Goal: Information Seeking & Learning: Learn about a topic

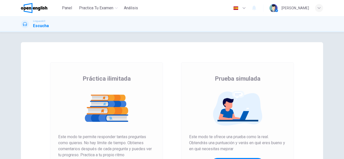
scroll to position [76, 0]
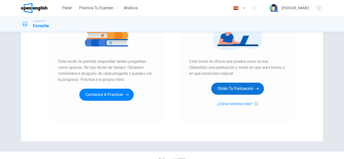
click at [232, 88] on button "Obtén tu puntuación" at bounding box center [237, 89] width 53 height 12
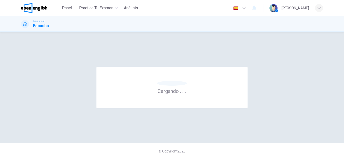
scroll to position [0, 0]
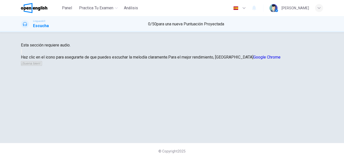
click at [22, 54] on button "button" at bounding box center [21, 51] width 1 height 5
click at [42, 66] on button "¡Suena bien!" at bounding box center [31, 63] width 21 height 5
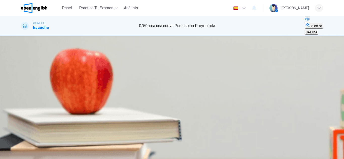
scroll to position [0, 0]
click at [21, 156] on icon "button" at bounding box center [21, 156] width 0 height 0
drag, startPoint x: 184, startPoint y: 75, endPoint x: 194, endPoint y: 69, distance: 11.7
click at [194, 51] on div "A The difficulty of learning a second language B The benefits of being bilingua…" at bounding box center [172, 46] width 302 height 9
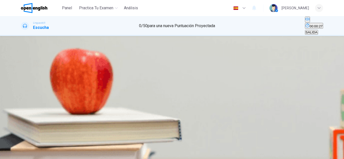
click at [132, 51] on button "B The benefits of being bilingual" at bounding box center [110, 46] width 46 height 9
click at [55, 66] on button "A Personal relationships" at bounding box center [38, 61] width 34 height 9
drag, startPoint x: 176, startPoint y: 110, endPoint x: 176, endPoint y: 106, distance: 4.0
click at [176, 109] on div "Question 1 What is the primary topic of the talk? A The difficulty of learning …" at bounding box center [172, 74] width 302 height 76
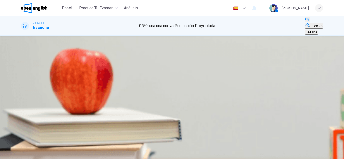
click at [108, 66] on button "C Physical health" at bounding box center [96, 61] width 24 height 9
click at [76, 80] on button "B More job opportunities" at bounding box center [59, 76] width 34 height 9
type input "**"
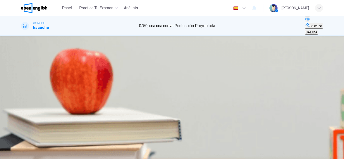
click at [21, 124] on span at bounding box center [21, 124] width 0 height 0
click at [65, 88] on div "A" at bounding box center [42, 90] width 43 height 4
drag, startPoint x: 184, startPoint y: 111, endPoint x: 197, endPoint y: 140, distance: 31.6
click at [114, 111] on button "B It enhances social interactions" at bounding box center [90, 107] width 46 height 9
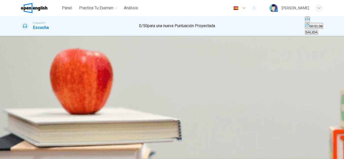
click at [33, 154] on button "ENVIAR" at bounding box center [25, 156] width 17 height 5
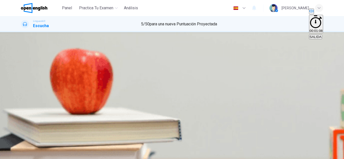
scroll to position [229, 0]
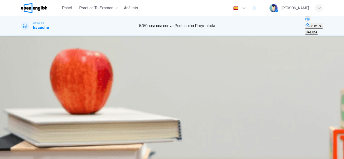
scroll to position [25, 0]
click at [22, 92] on button "button" at bounding box center [21, 94] width 1 height 5
click at [21, 98] on span at bounding box center [21, 98] width 0 height 0
click at [21, 96] on icon "button" at bounding box center [21, 96] width 0 height 0
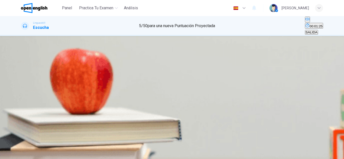
click at [21, 98] on span at bounding box center [21, 98] width 0 height 0
click at [72, 85] on button "C In her bag" at bounding box center [63, 80] width 16 height 9
click at [30, 155] on span "ENVIAR" at bounding box center [23, 157] width 13 height 4
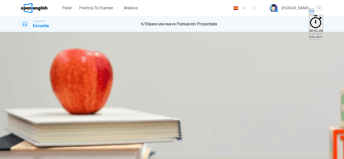
type input "**"
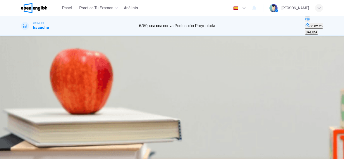
scroll to position [25, 0]
click at [17, 58] on div "Question 7 Listen and Select For this question, choose the correct answer. On a…" at bounding box center [172, 94] width 318 height 97
click at [22, 92] on button "button" at bounding box center [21, 94] width 1 height 5
click at [22, 105] on button "Haz clic para ver la transcripción del audio" at bounding box center [21, 107] width 1 height 5
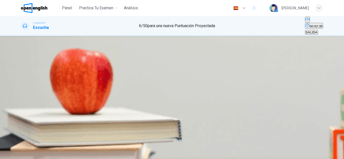
click at [59, 85] on button "B Italian food" at bounding box center [50, 80] width 17 height 9
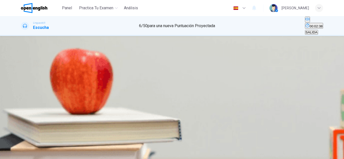
click at [203, 153] on div "SALTAR ENVIAR" at bounding box center [172, 156] width 344 height 6
click at [33, 154] on button "ENVIAR" at bounding box center [25, 156] width 17 height 5
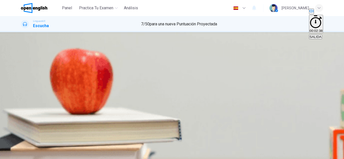
type input "*"
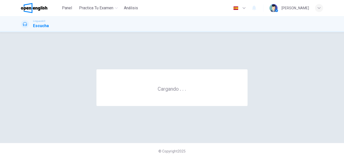
scroll to position [0, 0]
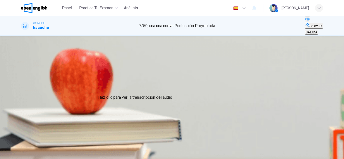
click at [27, 109] on icon "Haz clic para ver la transcripción del audio" at bounding box center [24, 112] width 6 height 6
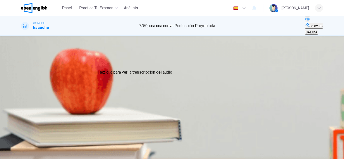
click at [22, 105] on button "Haz clic para ver la transcripción del audio" at bounding box center [21, 107] width 1 height 5
click at [73, 80] on button "C Science fiction" at bounding box center [61, 80] width 23 height 9
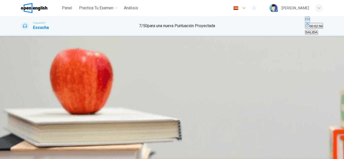
click at [33, 154] on button "ENVIAR" at bounding box center [25, 156] width 17 height 5
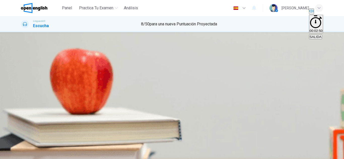
drag, startPoint x: 190, startPoint y: 141, endPoint x: 215, endPoint y: 139, distance: 24.8
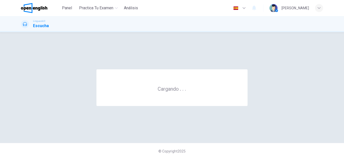
scroll to position [0, 0]
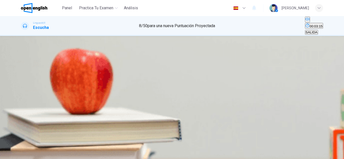
drag, startPoint x: 24, startPoint y: 76, endPoint x: 26, endPoint y: 82, distance: 5.5
click at [24, 85] on div "Listen to a discussion about a birthday gift." at bounding box center [172, 88] width 302 height 6
click at [22, 92] on button "button" at bounding box center [21, 94] width 1 height 5
click at [21, 98] on span at bounding box center [21, 98] width 0 height 0
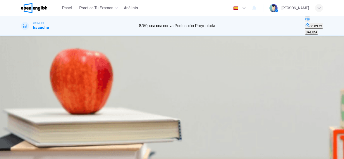
drag, startPoint x: 38, startPoint y: 37, endPoint x: 25, endPoint y: 38, distance: 12.4
click at [25, 91] on div "00m 12s" at bounding box center [172, 104] width 302 height 26
click at [22, 105] on button "Haz clic para ver la transcripción del audio" at bounding box center [21, 107] width 1 height 5
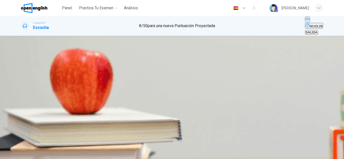
drag, startPoint x: 194, startPoint y: 106, endPoint x: 197, endPoint y: 109, distance: 4.5
click at [73, 85] on button "C Watercolors" at bounding box center [63, 80] width 19 height 9
click at [33, 154] on button "ENVIAR" at bounding box center [25, 156] width 17 height 5
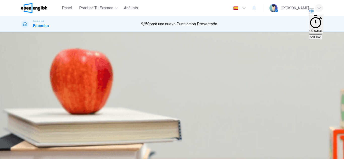
type input "**"
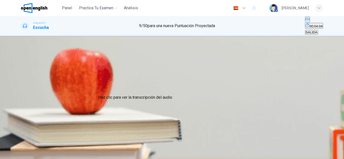
click at [95, 146] on span "Listen to [PERSON_NAME], a tour guide, talking about famous landmarks in [GEOGR…" at bounding box center [107, 148] width 172 height 5
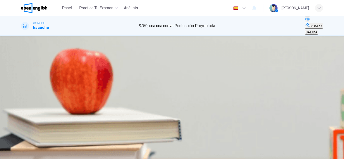
click at [22, 153] on button "button" at bounding box center [21, 155] width 1 height 5
click at [183, 70] on div "Question 10 What is the purpose of [GEOGRAPHIC_DATA] mentioned by [PERSON_NAME]…" at bounding box center [172, 108] width 302 height 76
click at [109, 81] on span "It’s the residence of the [DEMOGRAPHIC_DATA] monarch" at bounding box center [64, 83] width 87 height 4
click at [215, 96] on span "It's the oldest [PERSON_NAME] wheel in the world" at bounding box center [185, 98] width 76 height 4
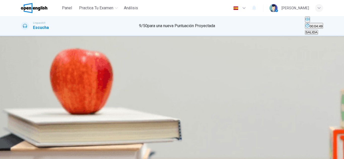
scroll to position [176, 0]
click at [44, 107] on button "A It was a prison" at bounding box center [32, 111] width 23 height 9
click at [21, 133] on span at bounding box center [21, 133] width 0 height 0
click at [88, 101] on span "It's the only bridge in [GEOGRAPHIC_DATA]" at bounding box center [54, 103] width 66 height 4
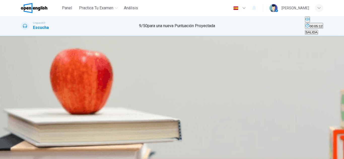
scroll to position [88, 0]
click at [195, 103] on div "A They are only interesting for first-time visitors B They are mainly for takin…" at bounding box center [172, 107] width 302 height 9
drag, startPoint x: 201, startPoint y: 97, endPoint x: 206, endPoint y: 133, distance: 36.4
click at [147, 107] on span "They are mainly for taking photographs" at bounding box center [118, 109] width 58 height 4
click at [33, 154] on button "ENVIAR" at bounding box center [25, 156] width 17 height 5
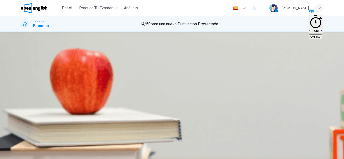
scroll to position [0, 0]
type input "**"
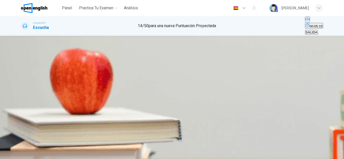
scroll to position [50, 0]
click at [22, 92] on button "button" at bounding box center [21, 94] width 1 height 5
click at [27, 109] on icon "Haz clic para ver la transcripción del audio" at bounding box center [24, 112] width 6 height 6
drag, startPoint x: 245, startPoint y: 61, endPoint x: 240, endPoint y: 63, distance: 5.3
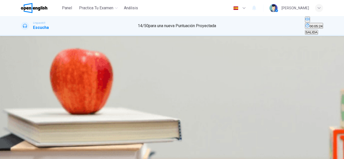
type input "*"
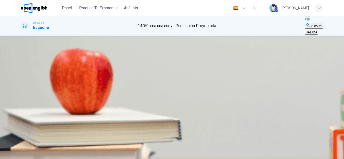
click at [36, 85] on button "B 5pm" at bounding box center [32, 80] width 8 height 9
click at [44, 85] on button "C 3pm" at bounding box center [40, 80] width 8 height 9
click at [33, 154] on button "ENVIAR" at bounding box center [25, 156] width 17 height 5
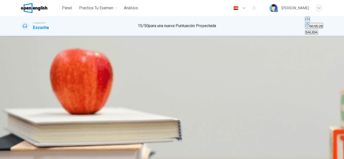
click at [125, 91] on div "00m 09s" at bounding box center [172, 104] width 302 height 26
click at [22, 105] on button "Haz clic para ver la transcripción del audio" at bounding box center [21, 107] width 1 height 5
click at [50, 85] on button "B 10:00 AM" at bounding box center [42, 80] width 15 height 9
click at [35, 77] on button "A 3:00 PM" at bounding box center [28, 80] width 14 height 9
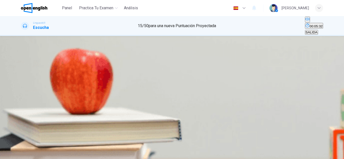
drag, startPoint x: 194, startPoint y: 139, endPoint x: 196, endPoint y: 144, distance: 4.7
click at [195, 153] on div "SALTAR ENVIAR" at bounding box center [172, 156] width 344 height 6
click at [33, 154] on button "ENVIAR" at bounding box center [25, 156] width 17 height 5
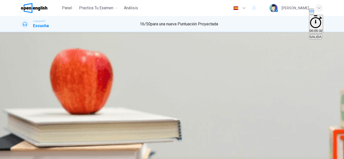
drag, startPoint x: 199, startPoint y: 147, endPoint x: 206, endPoint y: 148, distance: 6.8
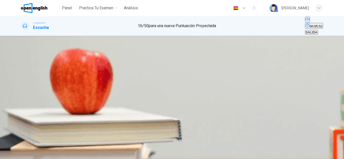
click at [22, 153] on button "button" at bounding box center [21, 155] width 1 height 5
click at [21, 156] on icon "button" at bounding box center [21, 156] width 0 height 0
drag, startPoint x: 31, startPoint y: 86, endPoint x: 28, endPoint y: 89, distance: 3.9
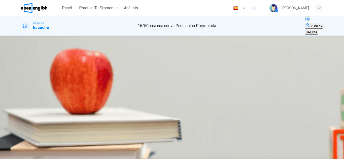
click at [29, 146] on div "Listen to [PERSON_NAME], a specialist of online learning, discussing the evolut…" at bounding box center [172, 162] width 302 height 32
click at [21, 156] on icon "button" at bounding box center [21, 156] width 0 height 0
click at [124, 84] on span "The evolution of online education" at bounding box center [98, 83] width 49 height 4
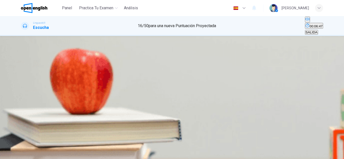
scroll to position [126, 0]
click at [62, 96] on span "More affordable tuition fees" at bounding box center [41, 98] width 41 height 4
click at [131, 112] on span "Limited course options" at bounding box center [114, 113] width 33 height 4
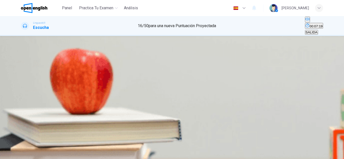
click at [21, 158] on span at bounding box center [21, 158] width 0 height 0
drag, startPoint x: 230, startPoint y: 26, endPoint x: 236, endPoint y: 29, distance: 6.9
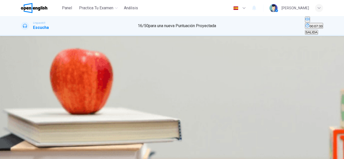
scroll to position [192, 0]
click at [148, 95] on span "It accelerated the growth of online education" at bounding box center [115, 94] width 66 height 4
drag, startPoint x: 188, startPoint y: 111, endPoint x: 193, endPoint y: 141, distance: 31.1
click at [144, 111] on span "A hybrid model of traditional and online methods" at bounding box center [109, 109] width 72 height 4
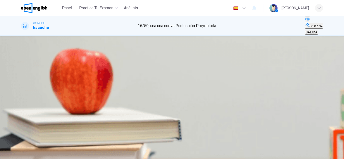
click at [33, 155] on button "ENVIAR" at bounding box center [25, 156] width 17 height 5
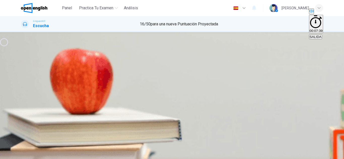
type input "**"
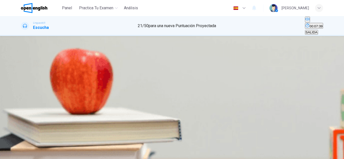
scroll to position [25, 0]
click at [22, 92] on button "button" at bounding box center [21, 94] width 1 height 5
click at [72, 85] on button "C Cook pasta" at bounding box center [63, 80] width 18 height 9
click at [30, 155] on span "ENVIAR" at bounding box center [23, 157] width 13 height 4
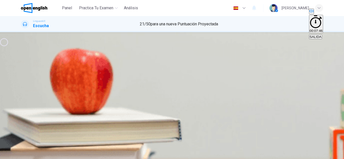
type input "*"
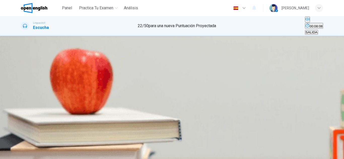
click at [85, 159] on div at bounding box center [172, 159] width 344 height 0
drag, startPoint x: 156, startPoint y: 93, endPoint x: 176, endPoint y: 93, distance: 20.1
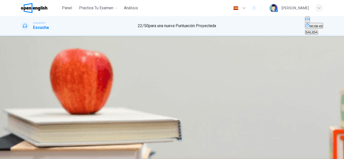
click at [124, 116] on span "What is a main cause of biodiversity reduction?" at bounding box center [82, 118] width 83 height 5
drag, startPoint x: 176, startPoint y: 93, endPoint x: 231, endPoint y: 103, distance: 56.2
click at [231, 103] on div "Question 23 What does biodiversity encompass according to [PERSON_NAME]? A Only…" at bounding box center [172, 108] width 302 height 76
click at [22, 153] on button "button" at bounding box center [21, 155] width 1 height 5
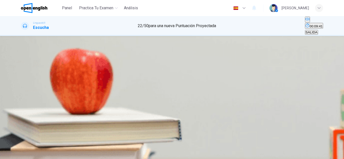
scroll to position [50, 0]
click at [153, 100] on button "C They act as primary pollinators" at bounding box center [129, 95] width 47 height 9
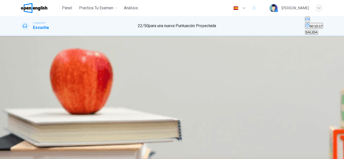
scroll to position [217, 0]
click at [72, 126] on span "Human activities like deforestation" at bounding box center [46, 128] width 51 height 4
click at [75, 50] on span "Only the number of different species" at bounding box center [48, 48] width 54 height 4
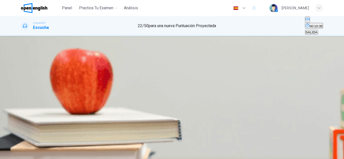
scroll to position [88, 0]
click at [157, 105] on button "B Reducing waste and supporting sustainable products" at bounding box center [117, 107] width 80 height 9
click at [75, 50] on span "Only the number of different species" at bounding box center [48, 48] width 54 height 4
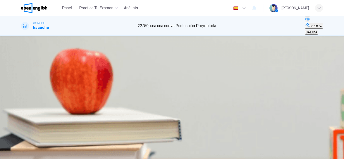
type input "*"
click at [164, 80] on span "Ecosystems becoming less resilient" at bounding box center [137, 79] width 53 height 4
click at [33, 154] on button "ENVIAR" at bounding box center [25, 156] width 17 height 5
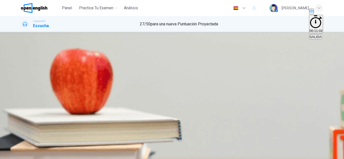
scroll to position [38, 0]
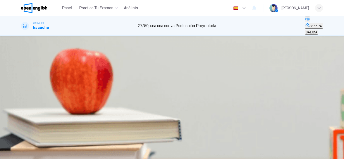
scroll to position [50, 0]
click at [31, 91] on div "00m 12s" at bounding box center [172, 104] width 302 height 26
click at [19, 46] on div "Question 28 Listen and Select For this question, choose the correct answer. On …" at bounding box center [172, 94] width 318 height 97
click at [21, 91] on div "00m 12s" at bounding box center [172, 104] width 302 height 26
click at [22, 92] on button "button" at bounding box center [21, 94] width 1 height 5
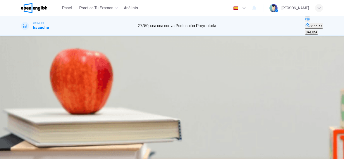
click at [85, 84] on span "Go hiking in the mountains" at bounding box center [65, 83] width 40 height 4
drag, startPoint x: 191, startPoint y: 157, endPoint x: 191, endPoint y: 154, distance: 2.8
click at [191, 156] on div "SALTAR ENVIAR" at bounding box center [172, 156] width 344 height 6
click at [30, 155] on span "ENVIAR" at bounding box center [23, 157] width 13 height 4
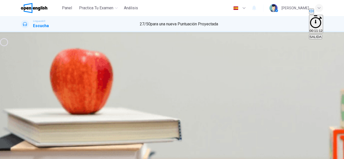
type input "**"
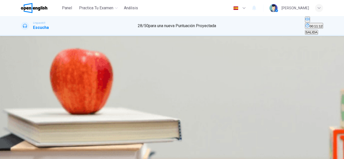
drag, startPoint x: 19, startPoint y: 88, endPoint x: 26, endPoint y: 88, distance: 7.6
click at [24, 88] on div "Question 29 Listen and Select For this question, choose the correct answer. On …" at bounding box center [172, 94] width 318 height 97
click at [22, 92] on button "button" at bounding box center [21, 94] width 1 height 5
click at [18, 83] on div "Question 29 Listen and Select For this question, choose the correct answer. On …" at bounding box center [172, 94] width 318 height 97
click at [22, 92] on button "button" at bounding box center [21, 94] width 1 height 5
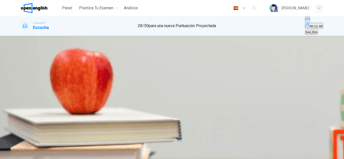
drag, startPoint x: 21, startPoint y: 93, endPoint x: 25, endPoint y: 91, distance: 4.5
click at [22, 92] on div "00m 10s" at bounding box center [172, 104] width 302 height 26
click at [22, 92] on button "button" at bounding box center [21, 94] width 1 height 5
click at [22, 105] on button "Haz clic para ver la transcripción del audio" at bounding box center [21, 107] width 1 height 5
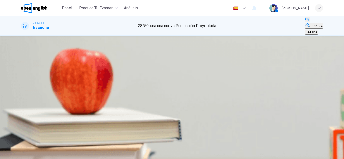
scroll to position [50, 0]
click at [63, 85] on button "B Go hiking" at bounding box center [55, 80] width 15 height 9
drag, startPoint x: 192, startPoint y: 137, endPoint x: 197, endPoint y: 143, distance: 8.1
click at [195, 141] on div "Panel Practica tu examen Análisis Español ** ​ [PERSON_NAME] Linguaskill Escuch…" at bounding box center [172, 79] width 344 height 159
click at [33, 154] on button "ENVIAR" at bounding box center [25, 156] width 17 height 5
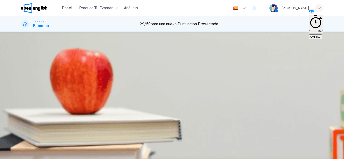
type input "*"
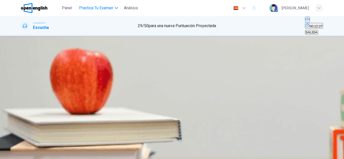
scroll to position [38, 0]
click at [117, 118] on div "00m 10s" at bounding box center [172, 131] width 302 height 26
drag, startPoint x: 118, startPoint y: 46, endPoint x: 117, endPoint y: 43, distance: 2.8
click at [117, 112] on div "Listen to a clip about the dress code for an event. 00m 10s" at bounding box center [172, 128] width 302 height 32
click at [22, 131] on button "Haz clic para ver la transcripción del audio" at bounding box center [21, 133] width 1 height 5
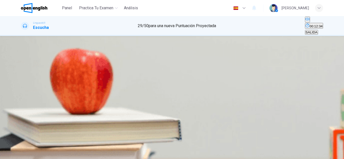
click at [131, 57] on span at bounding box center [131, 57] width 0 height 0
click at [114, 118] on div "00m 10s" at bounding box center [172, 131] width 302 height 26
click at [21, 118] on div "00m 10s" at bounding box center [172, 131] width 302 height 26
click at [22, 118] on button "button" at bounding box center [21, 120] width 1 height 5
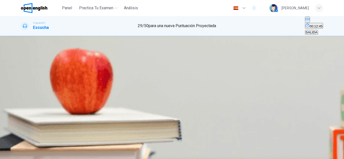
click at [60, 110] on img "button" at bounding box center [40, 91] width 38 height 38
click at [138, 110] on img "button" at bounding box center [119, 91] width 38 height 38
type input "*"
click at [33, 154] on button "ENVIAR" at bounding box center [25, 156] width 17 height 5
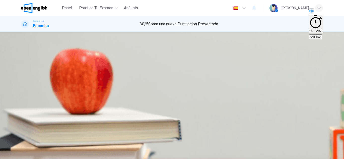
drag, startPoint x: 224, startPoint y: 141, endPoint x: 227, endPoint y: 148, distance: 8.0
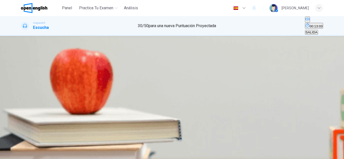
scroll to position [25, 0]
drag, startPoint x: 14, startPoint y: 62, endPoint x: 21, endPoint y: 64, distance: 7.2
click at [19, 63] on div "Question 31 - 35 For these questions, choose the correct answer. On a real test…" at bounding box center [172, 86] width 318 height 131
click at [22, 127] on button "button" at bounding box center [21, 129] width 1 height 5
click at [72, 60] on button "B Online resources" at bounding box center [59, 55] width 26 height 9
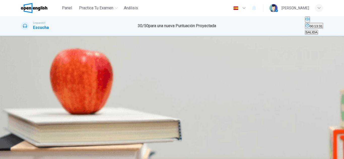
scroll to position [101, 0]
drag, startPoint x: 205, startPoint y: 58, endPoint x: 206, endPoint y: 67, distance: 9.2
click at [205, 59] on div "Question 31 According to [PERSON_NAME], what can you find in libraries besides …" at bounding box center [172, 83] width 302 height 76
click at [68, 71] on span "Computers and internet access" at bounding box center [44, 73] width 46 height 4
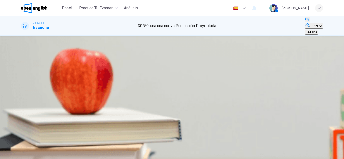
click at [86, 80] on span "Book clubs" at bounding box center [77, 79] width 16 height 4
click at [101, 103] on button "A Providing job interview clothes and on-the-job training" at bounding box center [61, 107] width 81 height 9
click at [79, 92] on span "By offering e-books and online courses" at bounding box center [50, 94] width 58 height 4
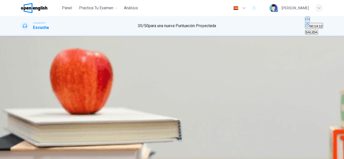
click at [30, 155] on span "ENVIAR" at bounding box center [23, 157] width 13 height 4
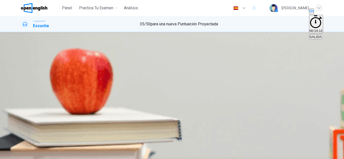
scroll to position [0, 0]
type input "**"
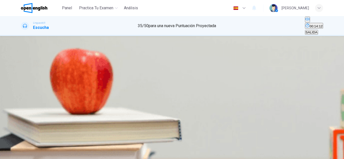
scroll to position [25, 0]
click at [22, 92] on button "button" at bounding box center [21, 94] width 1 height 5
click at [32, 77] on button "A A book" at bounding box center [26, 80] width 11 height 9
click at [33, 154] on button "ENVIAR" at bounding box center [25, 156] width 17 height 5
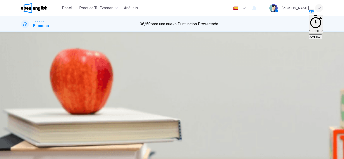
type input "**"
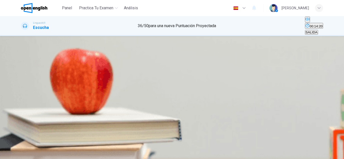
click at [32, 158] on div at bounding box center [172, 158] width 302 height 0
click at [22, 153] on button "button" at bounding box center [21, 155] width 1 height 5
click at [138, 84] on span "Influence of global cuisine on modern cooking" at bounding box center [104, 83] width 68 height 4
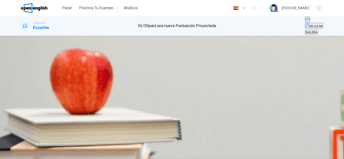
click at [122, 97] on button "A A mix of elements of Asian culture with Western cooking techniques" at bounding box center [71, 95] width 101 height 9
click at [45, 111] on span "Rice and wheat" at bounding box center [32, 113] width 23 height 4
click at [22, 131] on button "Haz clic para ver la transcripción del audio" at bounding box center [21, 133] width 1 height 5
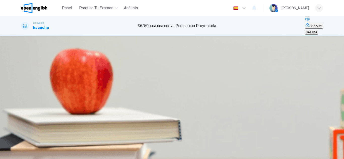
click at [103, 89] on button "B To avoid cultural appropriation" at bounding box center [80, 91] width 46 height 9
click at [119, 103] on button "B A focus on health-conscious dishes" at bounding box center [91, 107] width 53 height 9
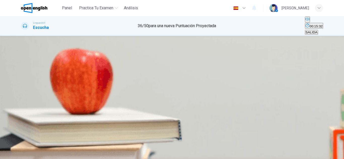
click at [33, 154] on button "ENVIAR" at bounding box center [25, 156] width 17 height 5
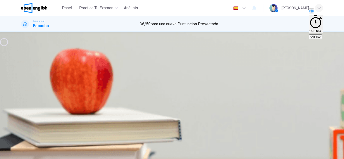
scroll to position [217, 0]
type input "**"
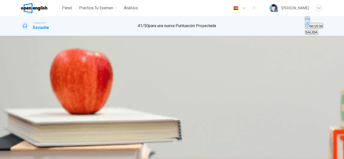
drag, startPoint x: 25, startPoint y: 62, endPoint x: 62, endPoint y: 70, distance: 37.7
click at [21, 96] on icon "button" at bounding box center [21, 96] width 0 height 0
click at [57, 85] on button "A [GEOGRAPHIC_DATA]" at bounding box center [39, 80] width 36 height 9
click at [27, 109] on icon "Haz clic para ver la transcripción del audio" at bounding box center [24, 112] width 6 height 6
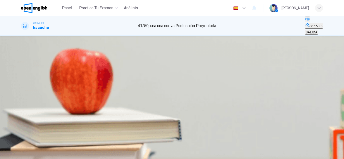
type input "*"
click at [93, 85] on button "B [GEOGRAPHIC_DATA]" at bounding box center [75, 80] width 36 height 9
click at [30, 155] on span "ENVIAR" at bounding box center [23, 157] width 13 height 4
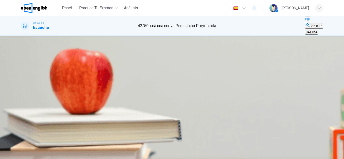
scroll to position [25, 0]
click at [30, 91] on div "00m 09s" at bounding box center [172, 104] width 302 height 26
click at [22, 92] on button "button" at bounding box center [21, 94] width 1 height 5
click at [51, 81] on button "A Going to a museum" at bounding box center [36, 80] width 30 height 9
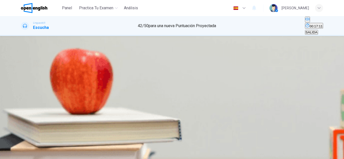
type input "*"
click at [81, 85] on button "B Going to the beach" at bounding box center [65, 80] width 29 height 9
click at [194, 85] on div "Question 43 Listen and Select For this question, choose the correct answer. On …" at bounding box center [172, 68] width 302 height 33
click at [194, 153] on div "SALTAR ENVIAR" at bounding box center [172, 156] width 344 height 6
click at [33, 154] on button "ENVIAR" at bounding box center [25, 156] width 17 height 5
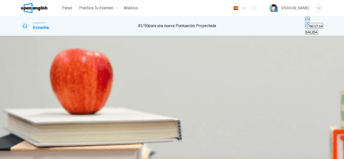
click at [22, 153] on button "button" at bounding box center [21, 155] width 1 height 5
click at [132, 84] on span "The benefits of being bilingual" at bounding box center [109, 83] width 45 height 4
click at [54, 97] on span "Personal relationships" at bounding box center [37, 98] width 33 height 4
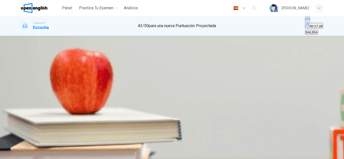
scroll to position [229, 0]
click at [65, 122] on button "A Memory and problem-solving" at bounding box center [43, 126] width 44 height 9
click at [113, 107] on span "It enhances social interactions" at bounding box center [90, 109] width 45 height 4
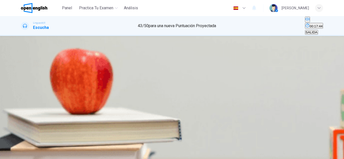
click at [76, 81] on button "B More job opportunities" at bounding box center [59, 76] width 34 height 9
click at [33, 154] on button "ENVIAR" at bounding box center [25, 156] width 17 height 5
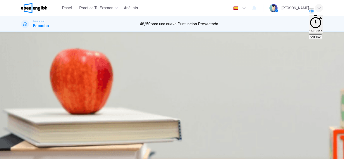
type input "**"
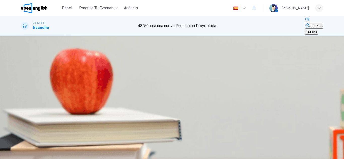
scroll to position [38, 0]
click at [22, 92] on button "button" at bounding box center [21, 94] width 1 height 5
click at [54, 78] on button "B A video game" at bounding box center [42, 80] width 21 height 9
click at [32, 76] on button "A A book" at bounding box center [26, 80] width 11 height 9
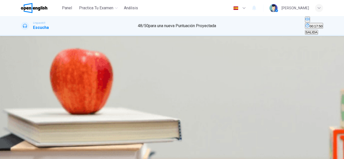
click at [73, 85] on button "C Watercolors" at bounding box center [63, 80] width 19 height 9
drag, startPoint x: 199, startPoint y: 142, endPoint x: 202, endPoint y: 144, distance: 3.1
click at [200, 153] on div "SALTAR ENVIAR" at bounding box center [172, 156] width 344 height 6
click at [33, 154] on button "ENVIAR" at bounding box center [25, 156] width 17 height 5
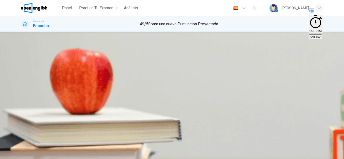
type input "**"
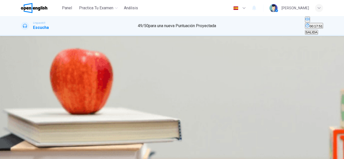
scroll to position [25, 0]
click at [22, 153] on button "button" at bounding box center [21, 155] width 1 height 5
click at [21, 158] on span at bounding box center [21, 158] width 0 height 0
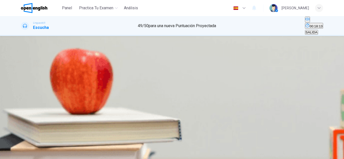
drag, startPoint x: 111, startPoint y: 61, endPoint x: 85, endPoint y: 82, distance: 33.3
drag, startPoint x: 23, startPoint y: 91, endPoint x: 36, endPoint y: 84, distance: 13.7
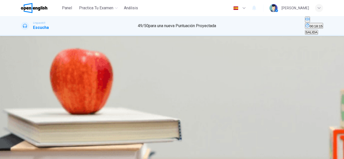
click at [24, 159] on div at bounding box center [172, 159] width 344 height 0
click at [21, 158] on span at bounding box center [21, 158] width 0 height 0
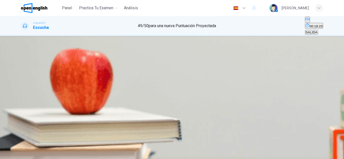
click at [148, 84] on span "Advancements in renewable energy" at bounding box center [120, 83] width 53 height 4
click at [83, 96] on span "Reduction in cost and improved efficiency" at bounding box center [52, 98] width 62 height 4
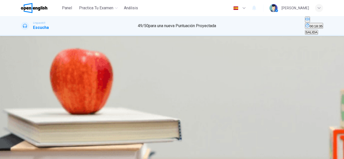
drag, startPoint x: 196, startPoint y: 57, endPoint x: 196, endPoint y: 72, distance: 14.1
click at [59, 111] on span "They are cheaper to build" at bounding box center [40, 113] width 38 height 4
click at [75, 126] on span "Storage of energy" at bounding box center [61, 128] width 27 height 4
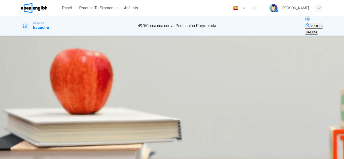
click at [56, 107] on span "More public awareness" at bounding box center [38, 109] width 35 height 4
click at [137, 111] on button "C Technological and policy changes" at bounding box center [111, 107] width 51 height 9
drag, startPoint x: 190, startPoint y: 108, endPoint x: 190, endPoint y: 133, distance: 24.7
click at [86, 109] on button "B Global cooperation" at bounding box center [70, 107] width 29 height 9
click at [30, 155] on span "ENVIAR" at bounding box center [23, 157] width 13 height 4
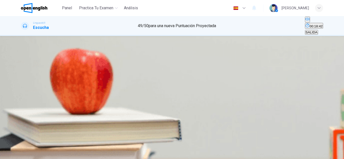
type input "**"
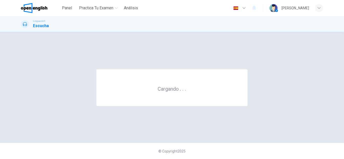
scroll to position [0, 0]
